Goal: Task Accomplishment & Management: Complete application form

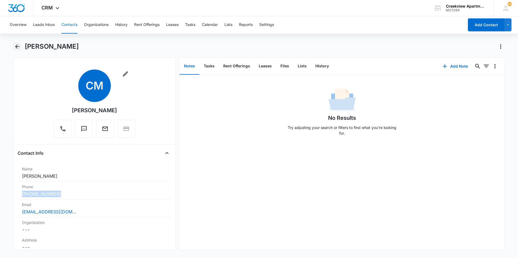
click at [13, 46] on button "Back" at bounding box center [17, 46] width 8 height 9
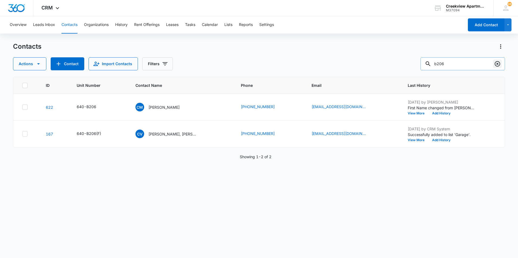
click at [498, 64] on icon "Clear" at bounding box center [497, 63] width 5 height 5
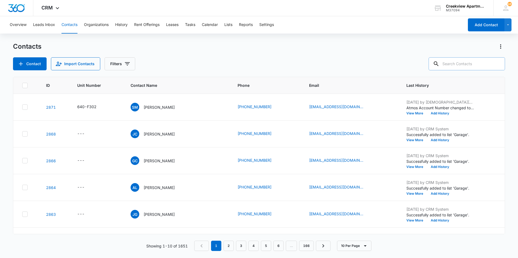
click at [383, 59] on div "Contact Import Contacts Filters" at bounding box center [259, 63] width 492 height 13
click at [456, 67] on input "text" at bounding box center [467, 63] width 76 height 13
type input "c304"
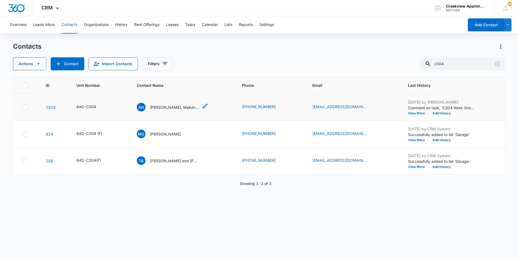
click at [163, 106] on p "[PERSON_NAME], Makanju Odjouhoribi" at bounding box center [174, 108] width 49 height 6
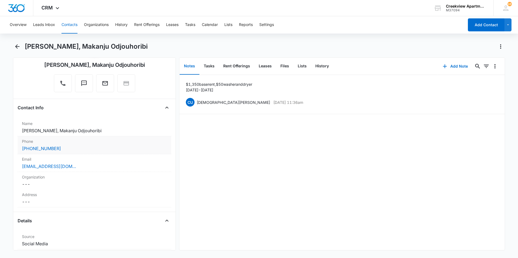
scroll to position [54, 0]
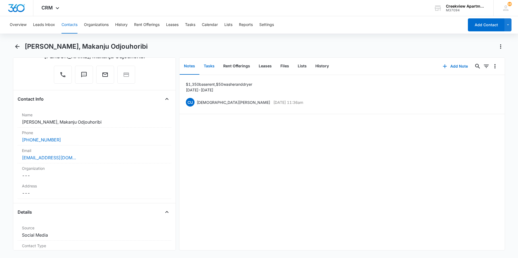
click at [206, 67] on button "Tasks" at bounding box center [209, 66] width 20 height 17
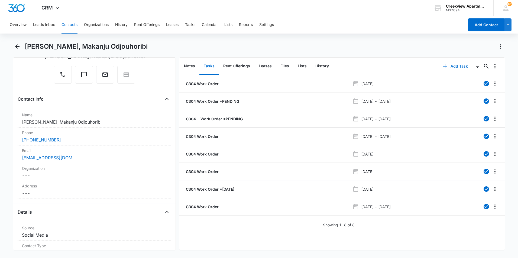
click at [447, 67] on button "Add Task" at bounding box center [455, 66] width 36 height 13
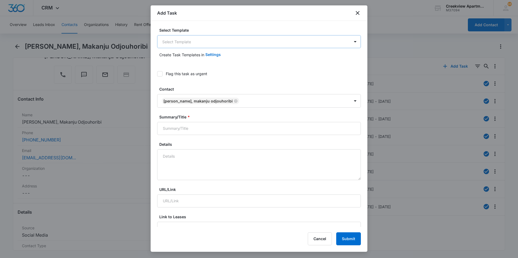
click at [203, 40] on body "CRM Apps Reputation Websites Forms CRM Email Social Content Ads Intelligence Fi…" at bounding box center [259, 129] width 518 height 258
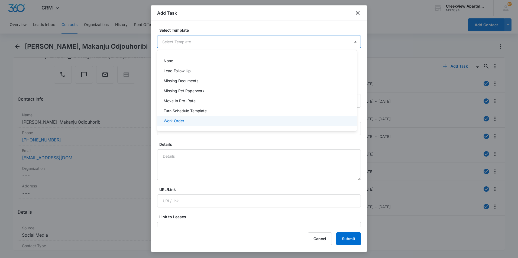
click at [186, 122] on div "Work Order" at bounding box center [257, 121] width 186 height 6
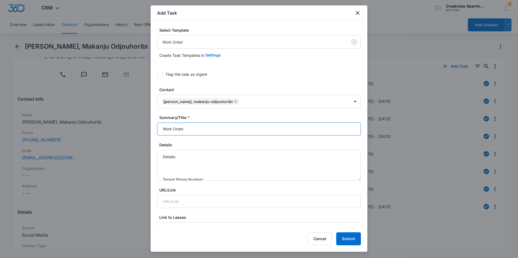
click at [162, 130] on input "Work Order" at bounding box center [259, 129] width 204 height 13
type input "C304 Work Order"
click at [188, 158] on textarea "Details: Tenant Phone Number: Call Before:" at bounding box center [259, 165] width 204 height 31
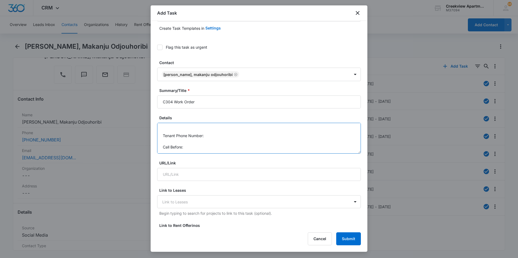
scroll to position [17, 0]
click at [227, 137] on textarea "Details: Crack on microwave door, keeps spreading Tenant Phone Number: Call Bef…" at bounding box center [259, 138] width 204 height 31
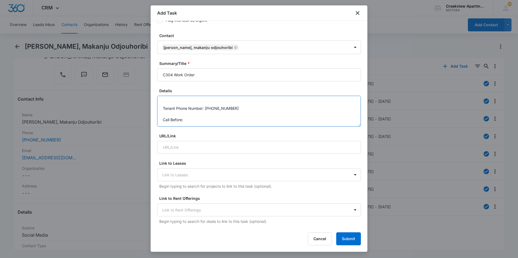
click at [209, 121] on textarea "Details: Crack on microwave door, keeps spreading Tenant Phone Number: [PHONE_N…" at bounding box center [259, 111] width 204 height 31
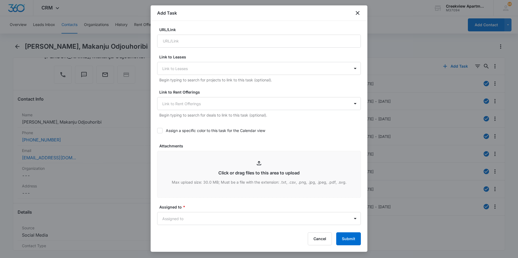
scroll to position [190, 0]
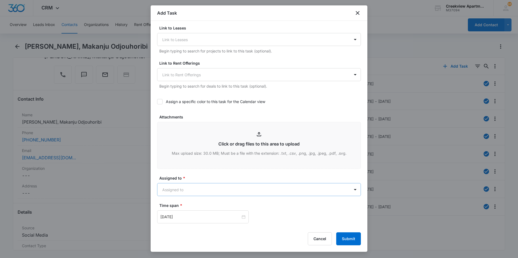
type textarea "Details: Crack on microwave door, keeps spreading Tenant Phone Number: [PHONE_N…"
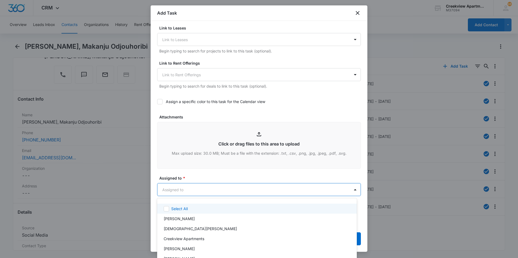
click at [211, 191] on body "CRM Apps Reputation Websites Forms CRM Email Social Content Ads Intelligence Fi…" at bounding box center [259, 129] width 518 height 258
drag, startPoint x: 366, startPoint y: 138, endPoint x: 367, endPoint y: 146, distance: 8.4
click at [367, 146] on div at bounding box center [259, 129] width 518 height 258
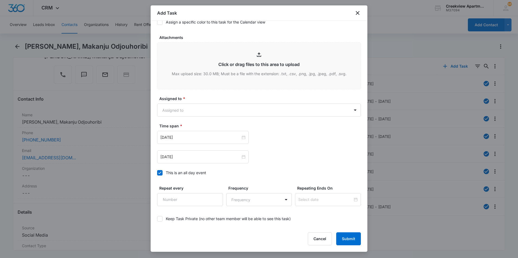
scroll to position [271, 0]
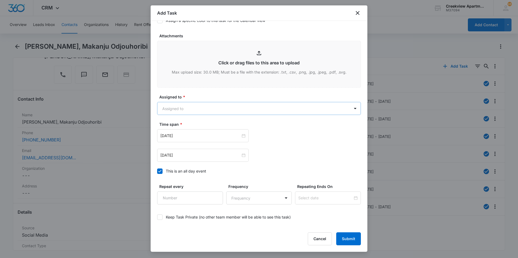
click at [291, 105] on body "CRM Apps Reputation Websites Forms CRM Email Social Content Ads Intelligence Fi…" at bounding box center [259, 129] width 518 height 258
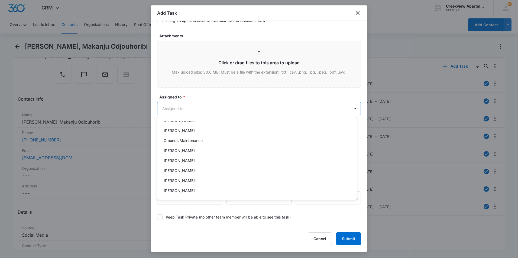
scroll to position [81, 0]
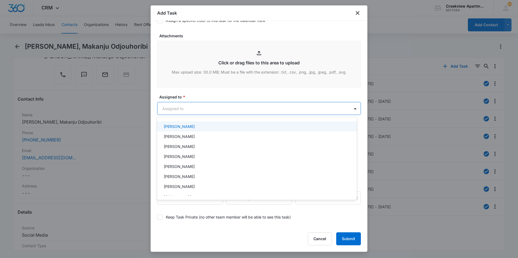
click at [178, 128] on p "[PERSON_NAME]" at bounding box center [179, 127] width 31 height 6
click at [210, 85] on div at bounding box center [259, 129] width 518 height 258
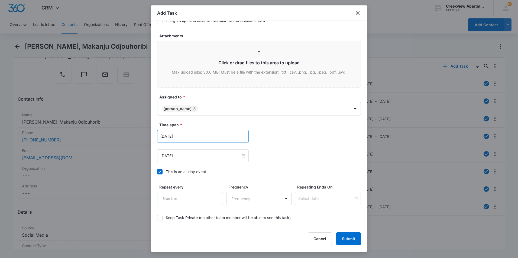
click at [212, 130] on div "[DATE]" at bounding box center [203, 136] width 92 height 13
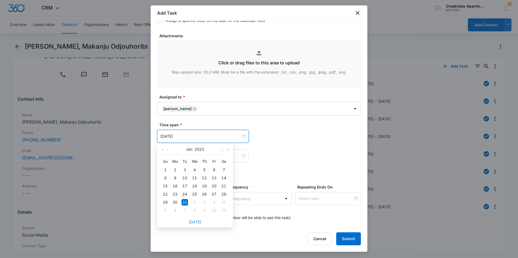
click at [197, 222] on link "[DATE]" at bounding box center [195, 222] width 12 height 5
type input "[DATE]"
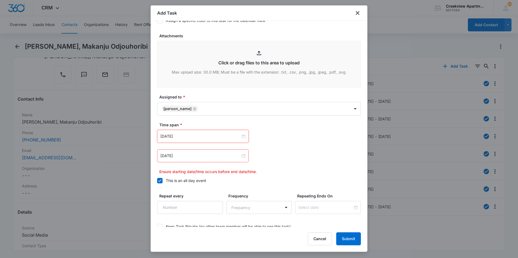
click at [212, 151] on div "[DATE]" at bounding box center [203, 156] width 92 height 13
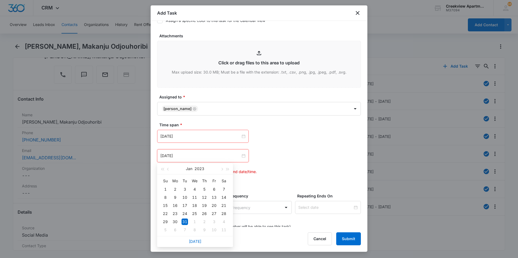
click at [192, 240] on link "[DATE]" at bounding box center [195, 241] width 12 height 5
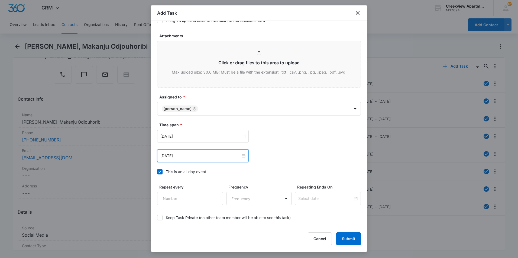
click at [195, 152] on div "[DATE]" at bounding box center [203, 156] width 92 height 13
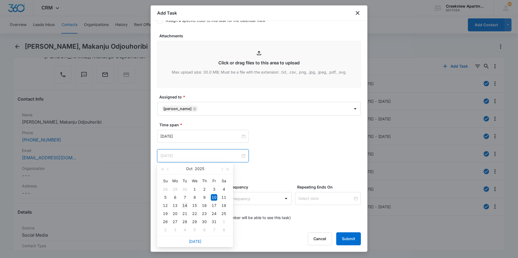
type input "[DATE]"
click at [184, 205] on div "14" at bounding box center [184, 206] width 7 height 7
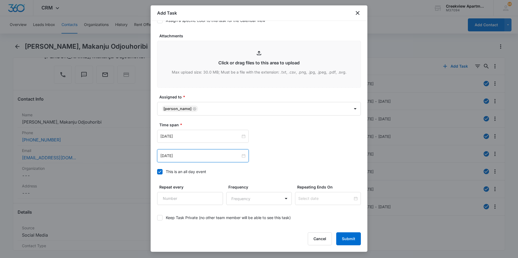
click at [235, 159] on div "[DATE]" at bounding box center [203, 156] width 92 height 13
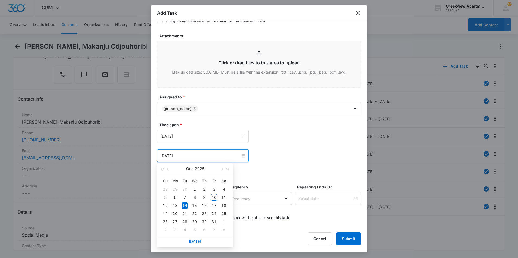
click at [287, 163] on div "Time span * [DATE] [DATE] Su Mo Tu We Th Fr Sa 28 29 30 1 2 3 4 5 6 7 8 9 10 11…" at bounding box center [259, 150] width 204 height 56
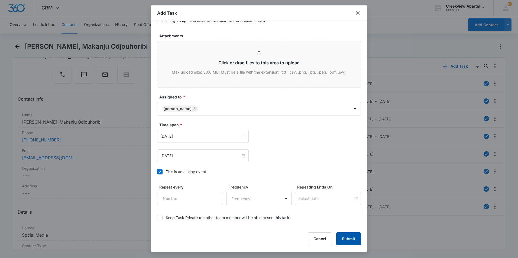
click at [348, 241] on button "Submit" at bounding box center [348, 239] width 25 height 13
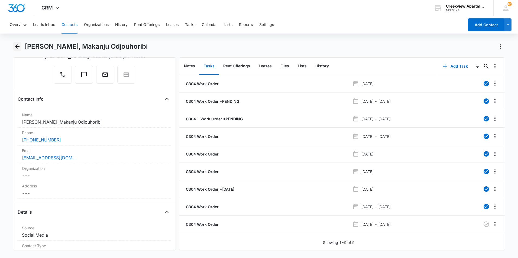
click at [14, 46] on icon "Back" at bounding box center [17, 46] width 7 height 7
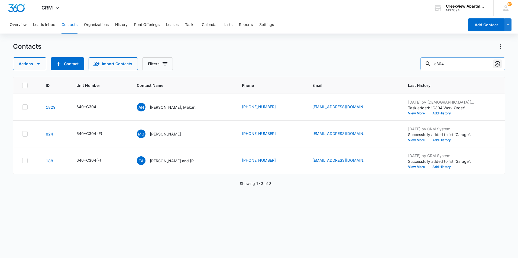
click at [495, 63] on icon "Clear" at bounding box center [497, 64] width 7 height 7
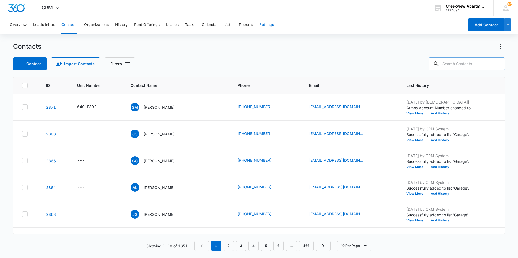
drag, startPoint x: 297, startPoint y: 68, endPoint x: 262, endPoint y: 33, distance: 49.8
click at [297, 64] on div "Contact Import Contacts Filters" at bounding box center [259, 63] width 492 height 13
click at [456, 61] on input "text" at bounding box center [467, 63] width 76 height 13
type input "d301"
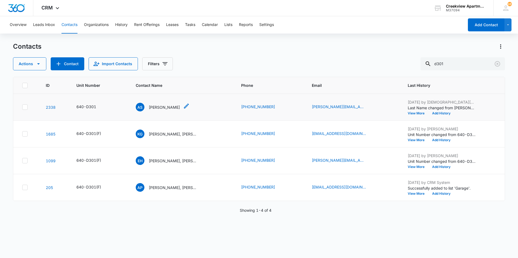
click at [168, 109] on p "[PERSON_NAME]" at bounding box center [164, 108] width 31 height 6
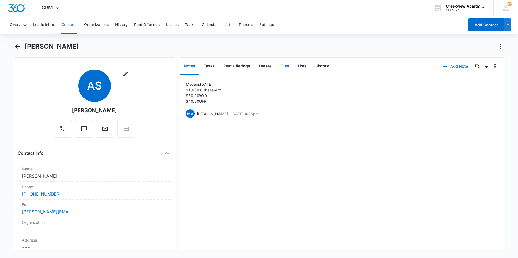
click at [288, 68] on button "Files" at bounding box center [284, 66] width 17 height 17
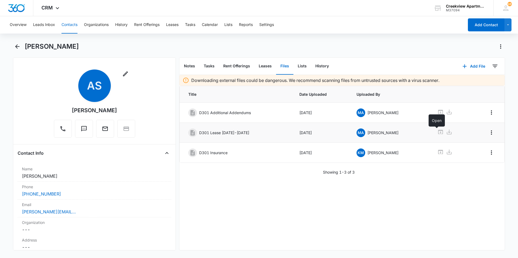
click at [437, 135] on link at bounding box center [440, 133] width 7 height 8
click at [16, 48] on icon "Back" at bounding box center [17, 46] width 7 height 7
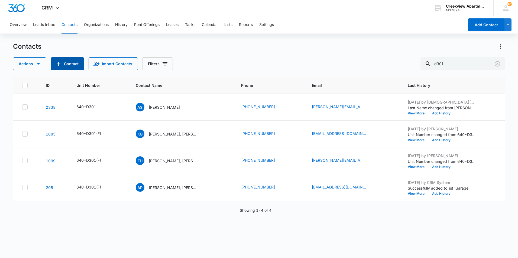
click at [74, 65] on button "Contact" at bounding box center [68, 63] width 34 height 13
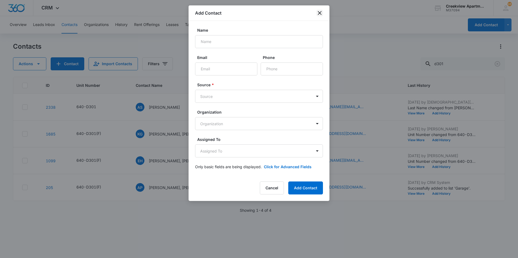
click at [320, 13] on icon "close" at bounding box center [319, 13] width 7 height 7
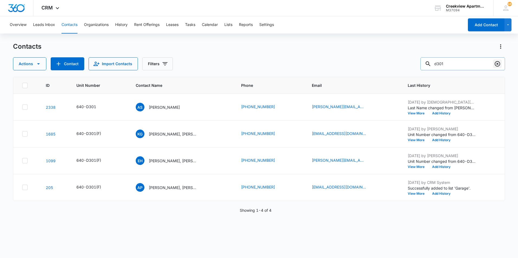
click at [498, 64] on icon "Clear" at bounding box center [497, 63] width 5 height 5
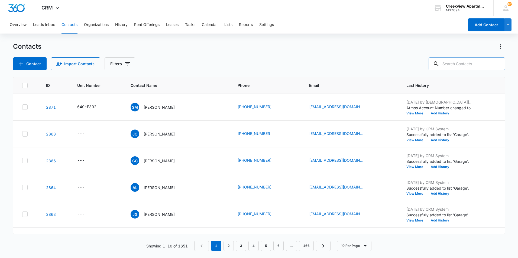
click at [360, 57] on div "Contacts Contact Import Contacts Filters" at bounding box center [259, 56] width 492 height 28
click at [412, 62] on div "Contact Import Contacts Filters" at bounding box center [259, 63] width 492 height 13
